Goal: Transaction & Acquisition: Purchase product/service

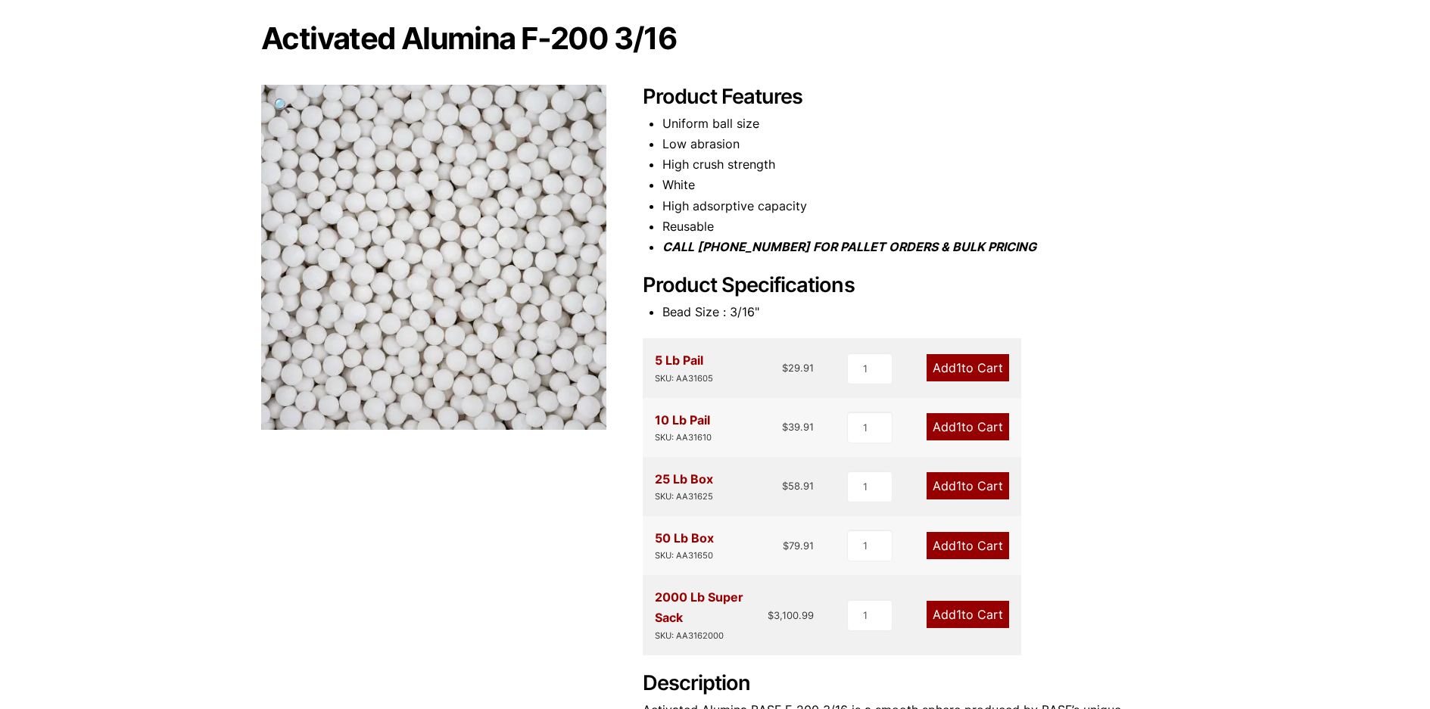
scroll to position [151, 0]
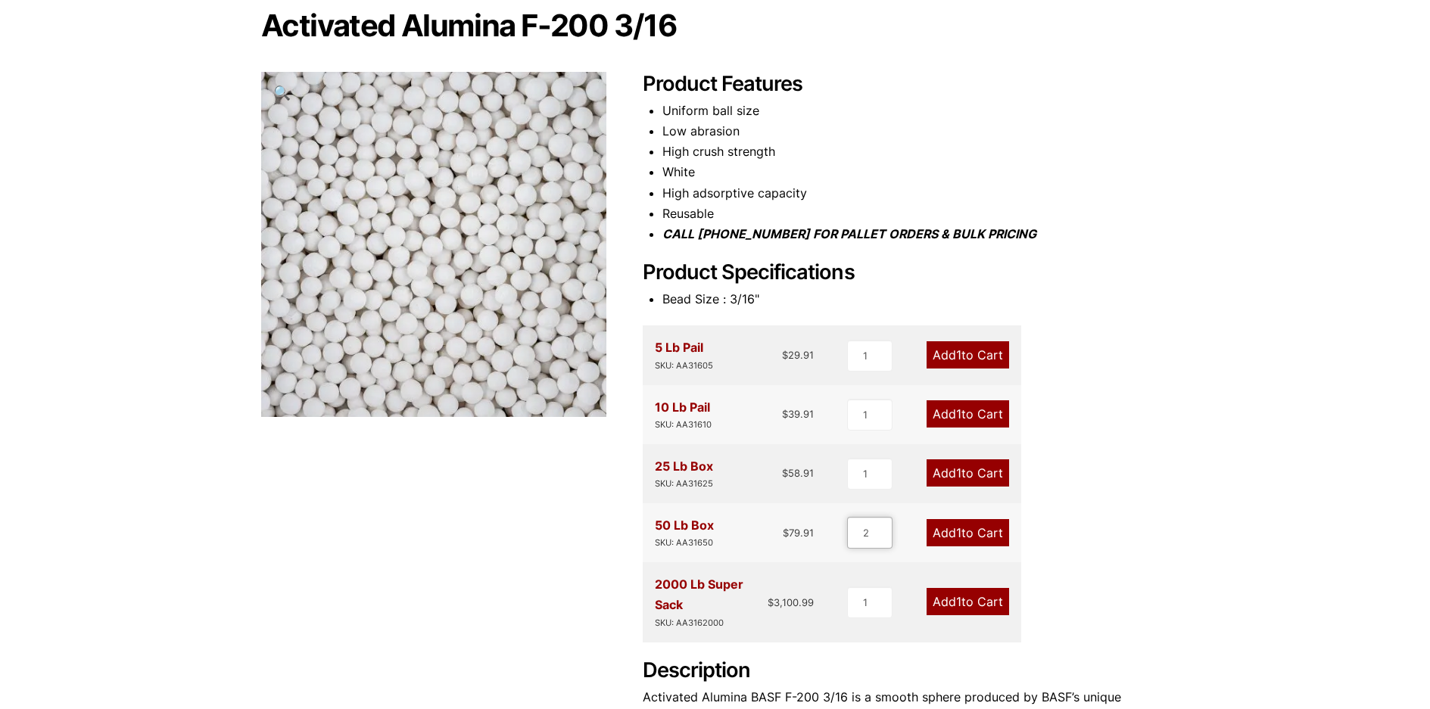
click at [883, 528] on input "2" at bounding box center [869, 533] width 45 height 32
type input "3"
click at [883, 528] on input "3" at bounding box center [868, 533] width 45 height 32
click at [939, 537] on link "Add 3 to Cart" at bounding box center [966, 532] width 85 height 27
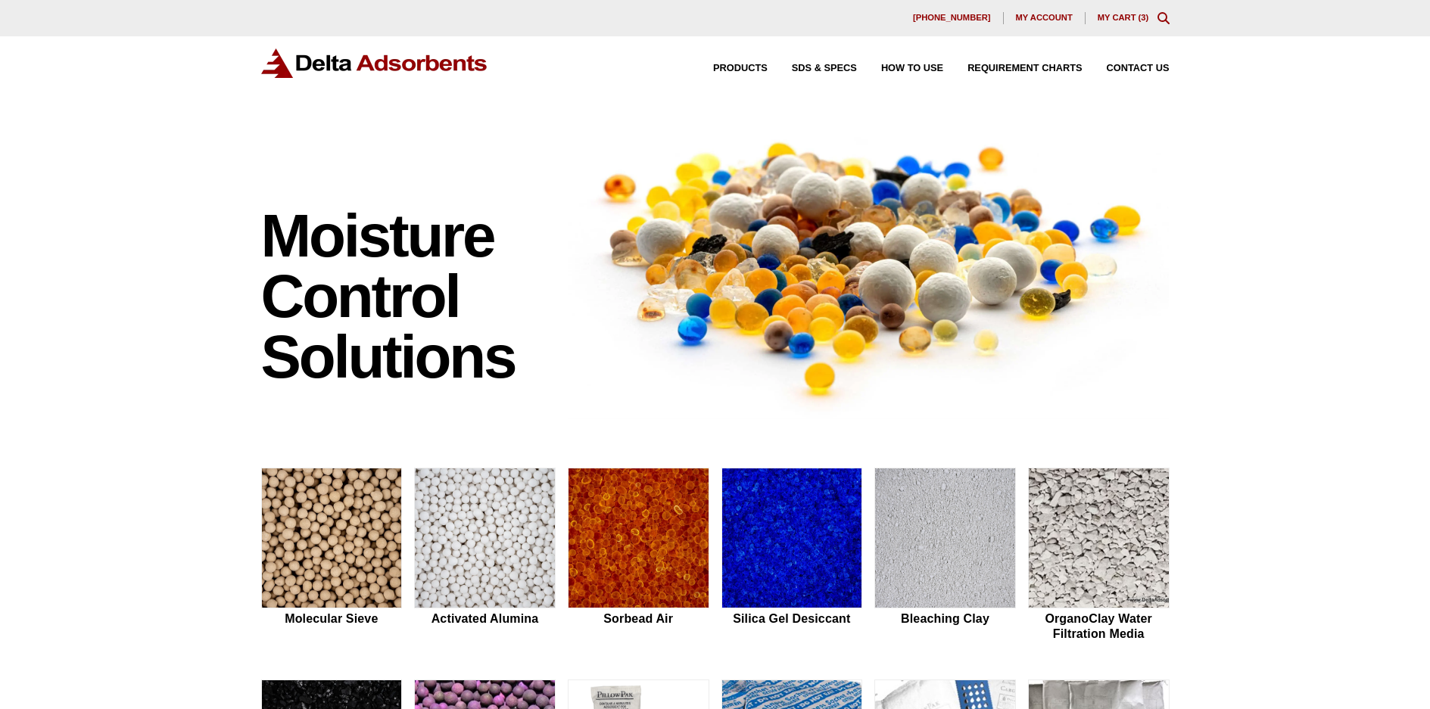
click at [1127, 16] on link "My Cart ( 3 )" at bounding box center [1122, 17] width 51 height 9
